Goal: Entertainment & Leisure: Consume media (video, audio)

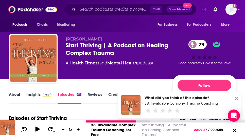
drag, startPoint x: 0, startPoint y: 0, endPoint x: 35, endPoint y: 128, distance: 133.1
click at [35, 128] on button at bounding box center [38, 128] width 10 height 7
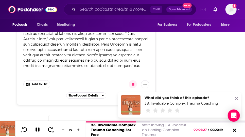
scroll to position [3120, 0]
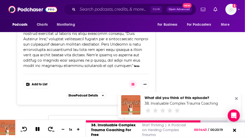
click at [40, 128] on icon at bounding box center [38, 128] width 6 height 5
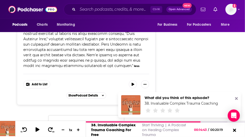
click at [235, 97] on icon at bounding box center [236, 98] width 3 height 4
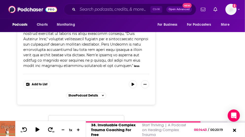
scroll to position [2881, 0]
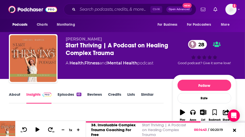
click at [79, 100] on link "Episodes 63" at bounding box center [70, 98] width 24 height 12
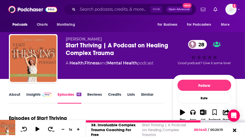
click at [234, 130] on icon at bounding box center [235, 130] width 4 height 4
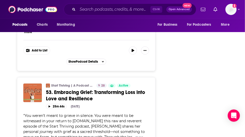
scroll to position [1194, 0]
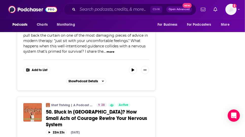
scroll to position [1374, 0]
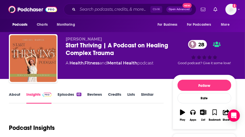
click at [81, 101] on link "Episodes 63" at bounding box center [70, 98] width 24 height 12
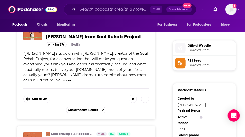
scroll to position [358, 0]
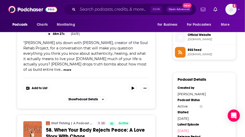
click at [71, 72] on button "more" at bounding box center [67, 69] width 8 height 4
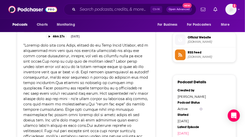
scroll to position [340, 0]
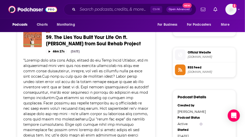
click at [102, 47] on span "59. The Lies You Built Your Life On ft. [PERSON_NAME] from Soul Rehab Project" at bounding box center [93, 40] width 95 height 13
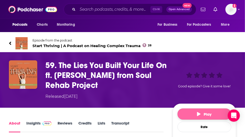
click at [208, 116] on span "Play" at bounding box center [204, 113] width 14 height 5
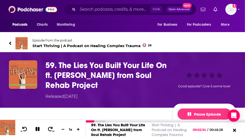
click at [40, 126] on icon at bounding box center [38, 128] width 6 height 5
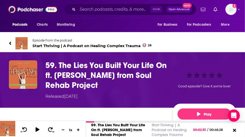
click at [13, 49] on link "Episode from the podcast Start Thriving | A Podcast on Healing Complex Trauma 28" at bounding box center [122, 43] width 227 height 12
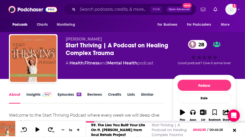
click at [20, 101] on link "About" at bounding box center [14, 98] width 11 height 12
click at [39, 102] on link "Insights" at bounding box center [38, 98] width 25 height 12
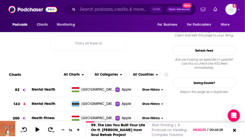
scroll to position [412, 0]
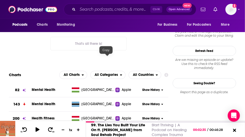
click at [97, 17] on icon at bounding box center [96, 15] width 4 height 4
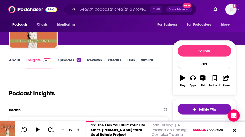
scroll to position [0, 0]
